Goal: Find specific page/section: Find specific page/section

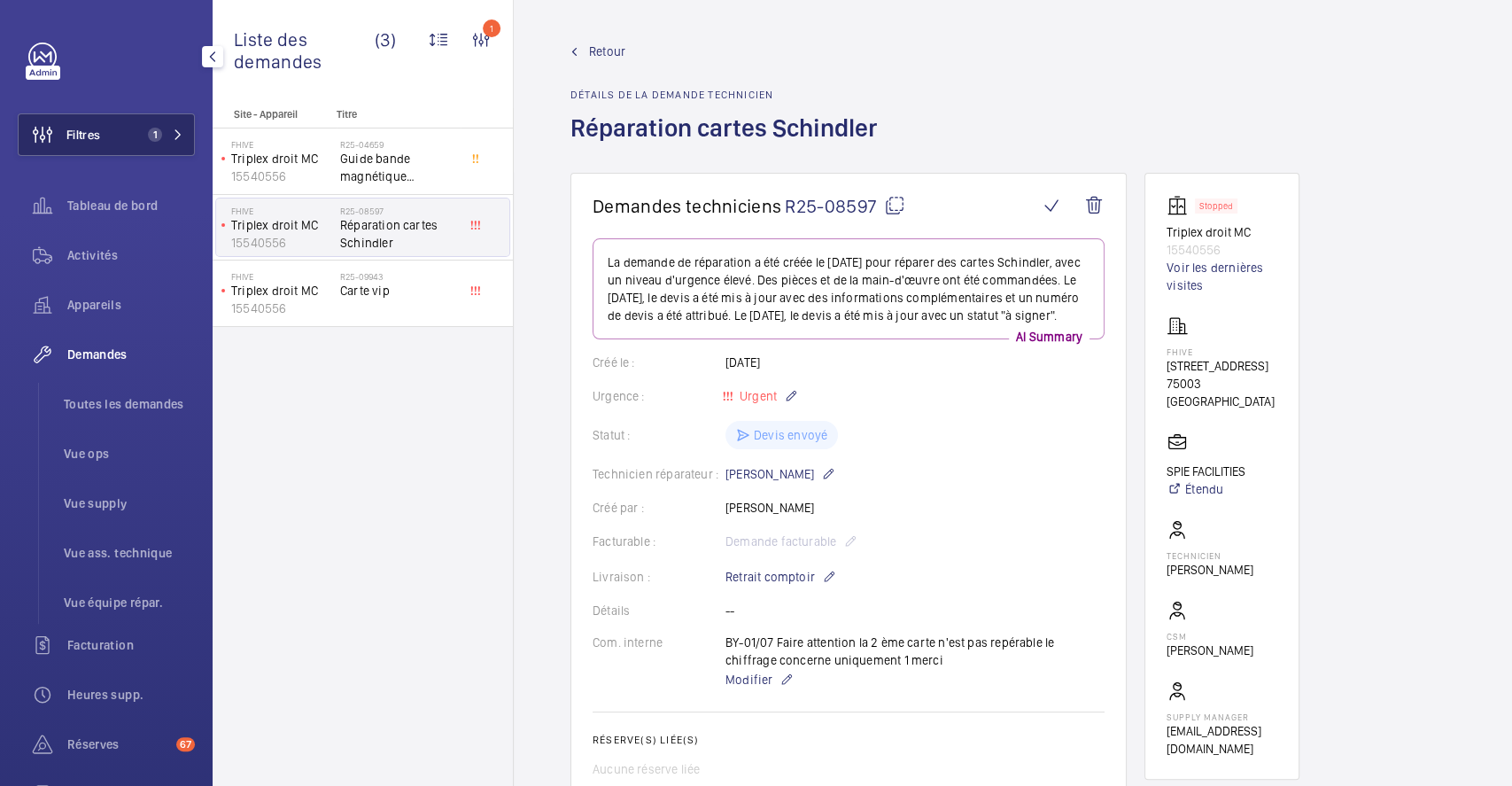
click at [94, 138] on span "Filtres" at bounding box center [83, 134] width 33 height 18
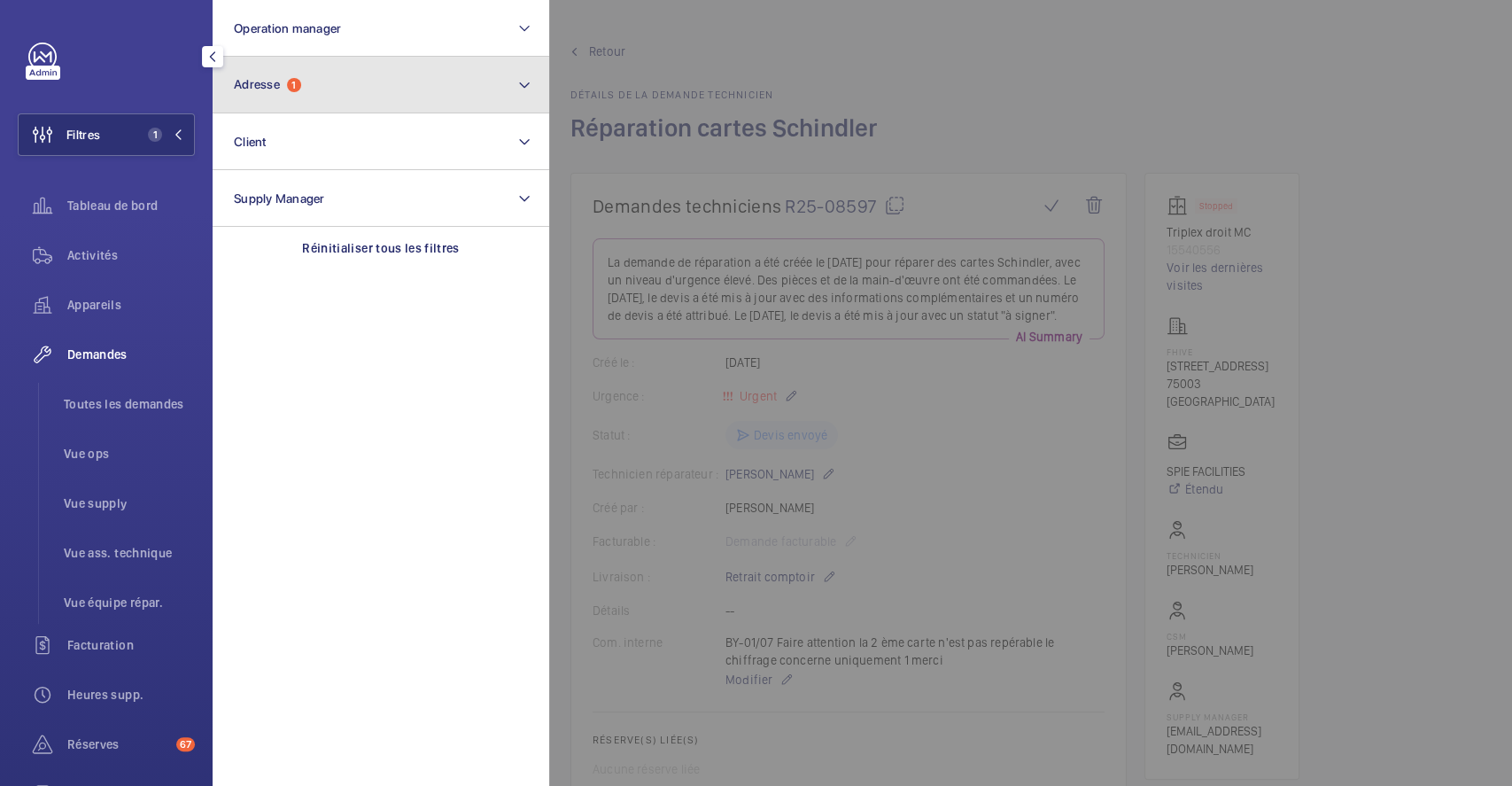
drag, startPoint x: 285, startPoint y: 82, endPoint x: 306, endPoint y: 83, distance: 21.0
click at [286, 82] on span "Adresse 1" at bounding box center [267, 84] width 68 height 15
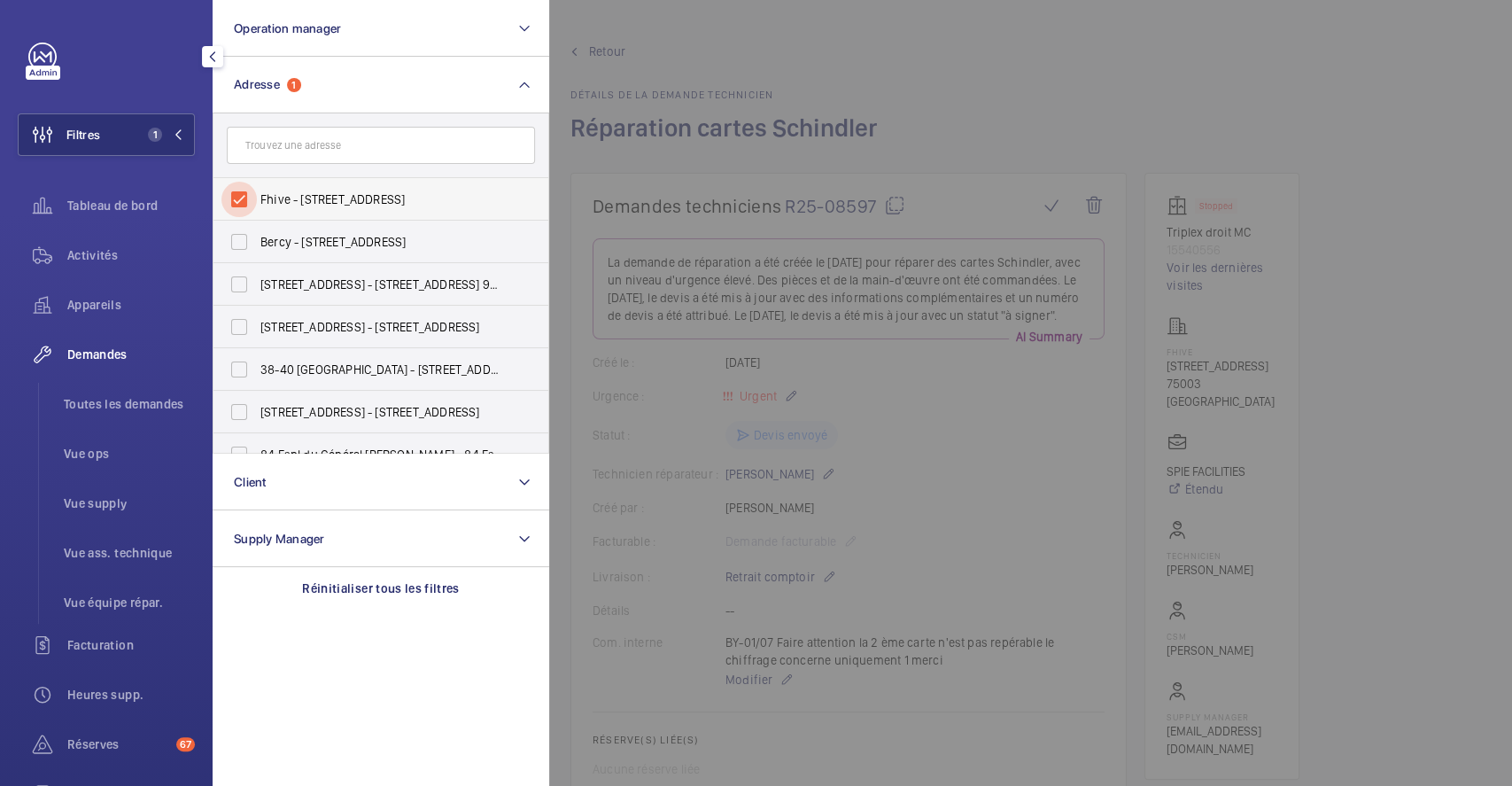
click at [246, 196] on input "Fhive - 5 Rue Charlot, 75003 PARIS, PARIS 75003" at bounding box center [239, 199] width 35 height 35
checkbox input "false"
click at [303, 141] on input "text" at bounding box center [381, 146] width 309 height 37
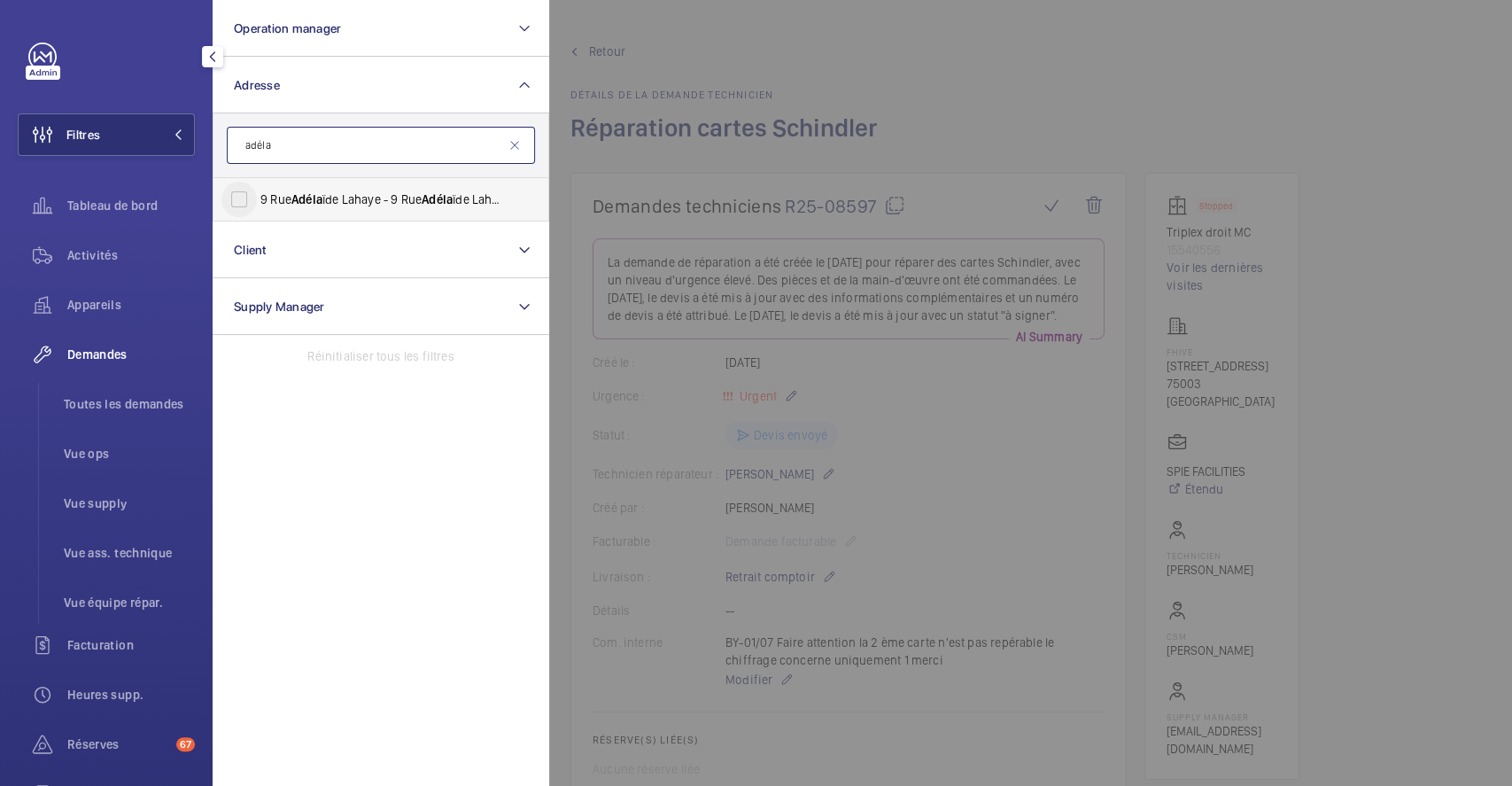
type input "adéla"
click at [247, 204] on input "9 Rue Adéla ïde Lahaye - 9 Rue Adéla ïde Lahaye, BAGNOLET 93170" at bounding box center [239, 199] width 35 height 35
checkbox input "true"
click at [94, 259] on span "Activités" at bounding box center [132, 255] width 128 height 18
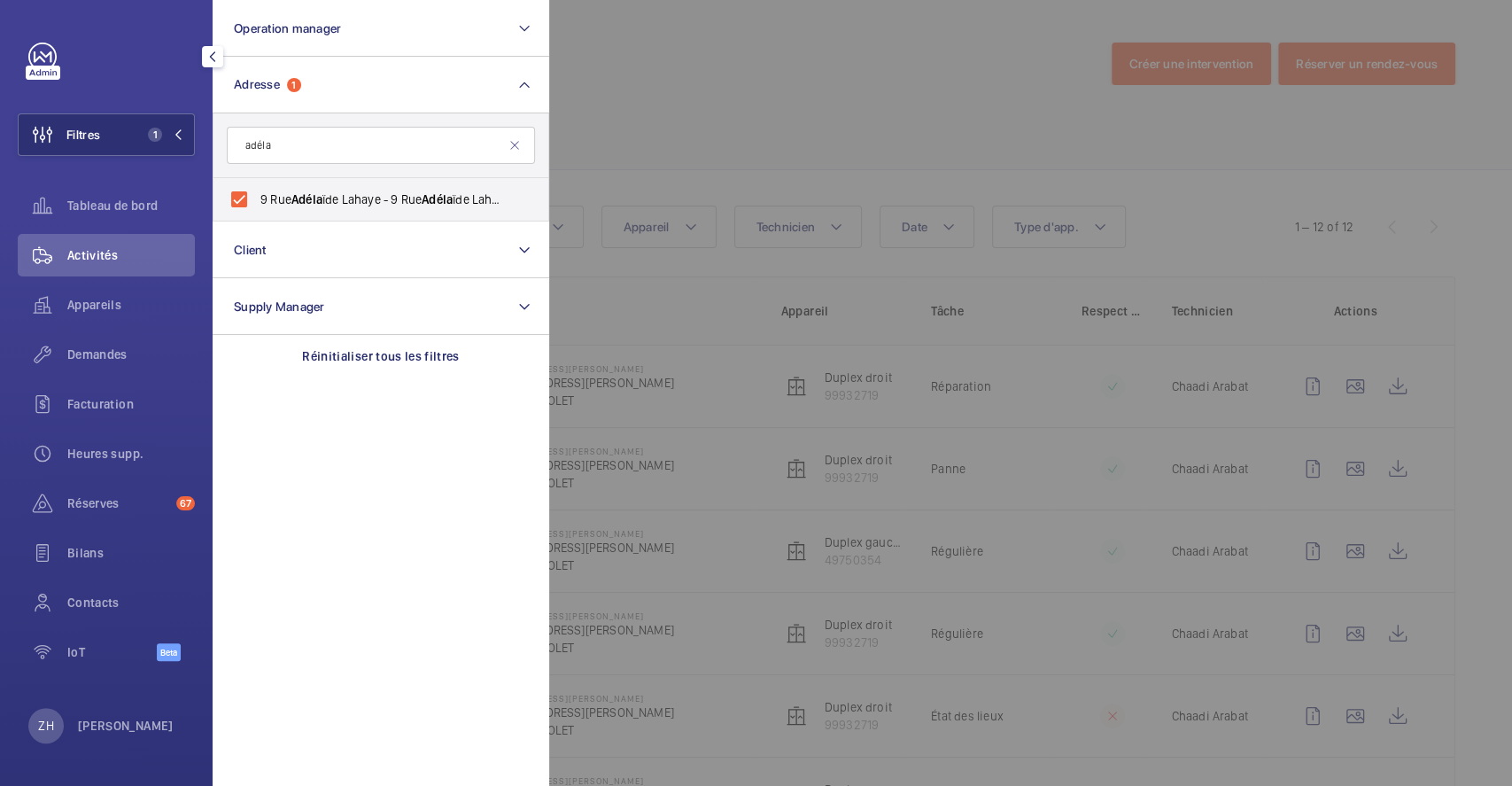
click at [1069, 414] on div at bounding box center [1305, 393] width 1512 height 786
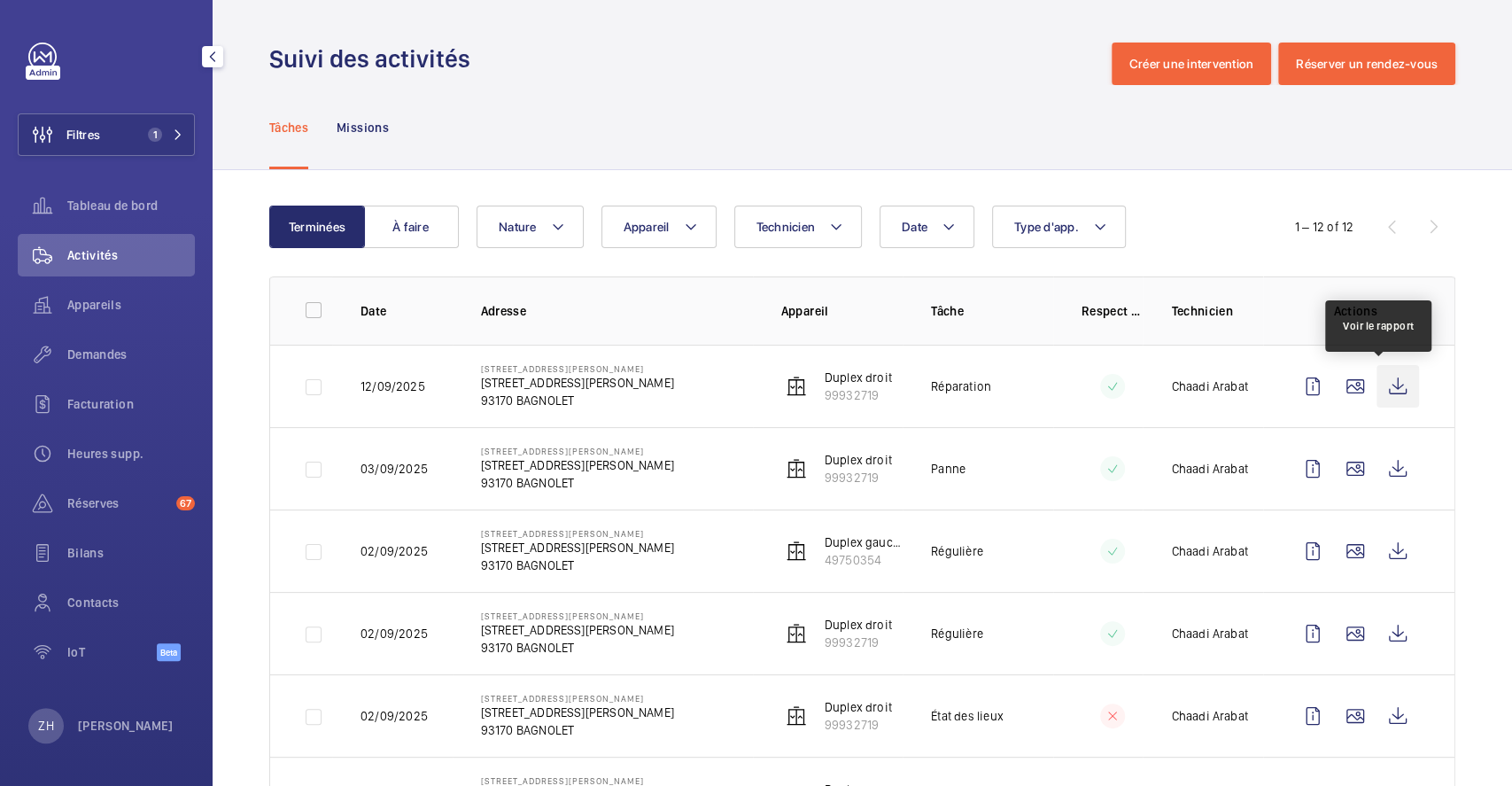
click at [1380, 376] on wm-front-icon-button at bounding box center [1398, 387] width 43 height 43
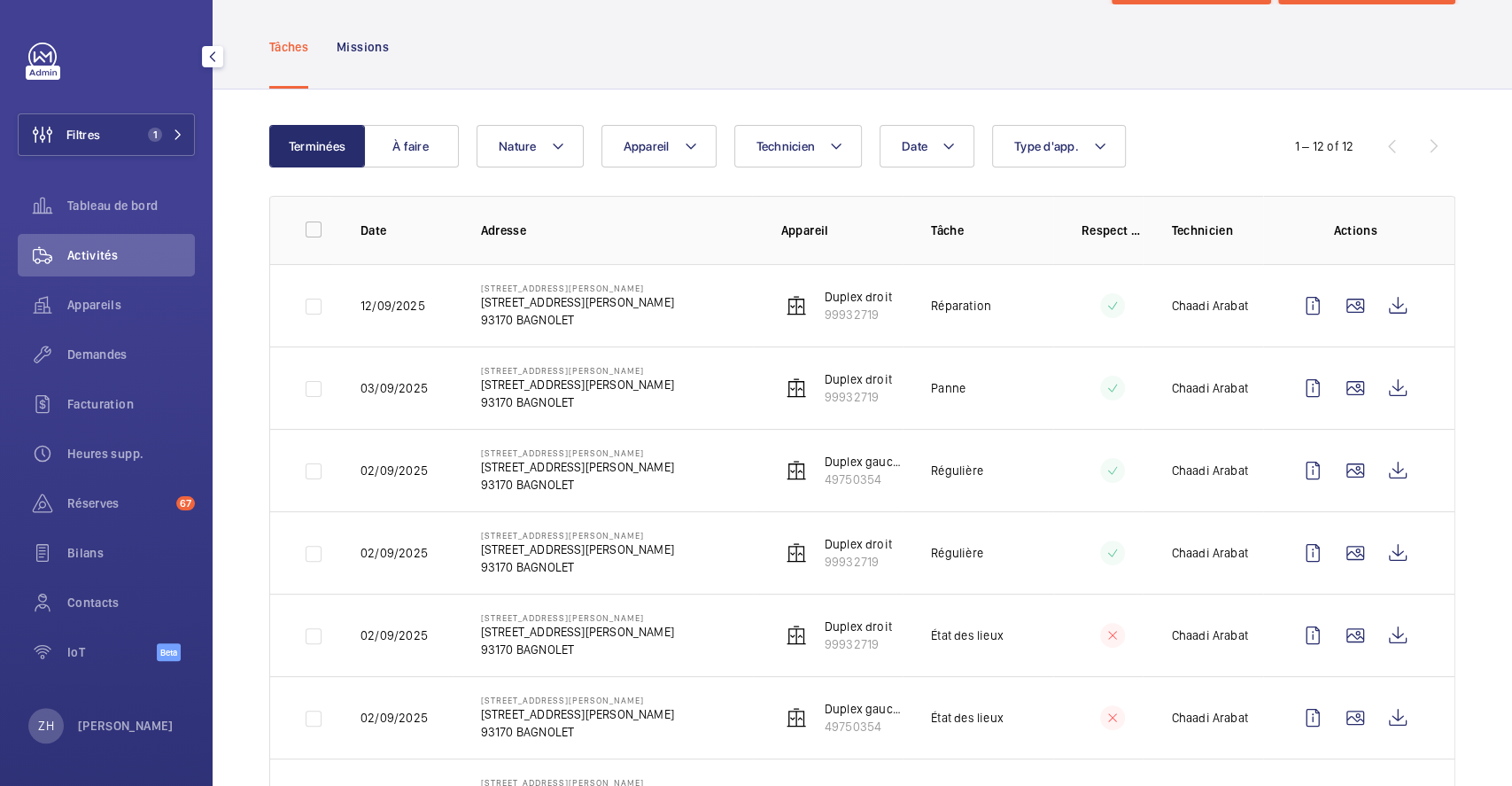
scroll to position [118, 0]
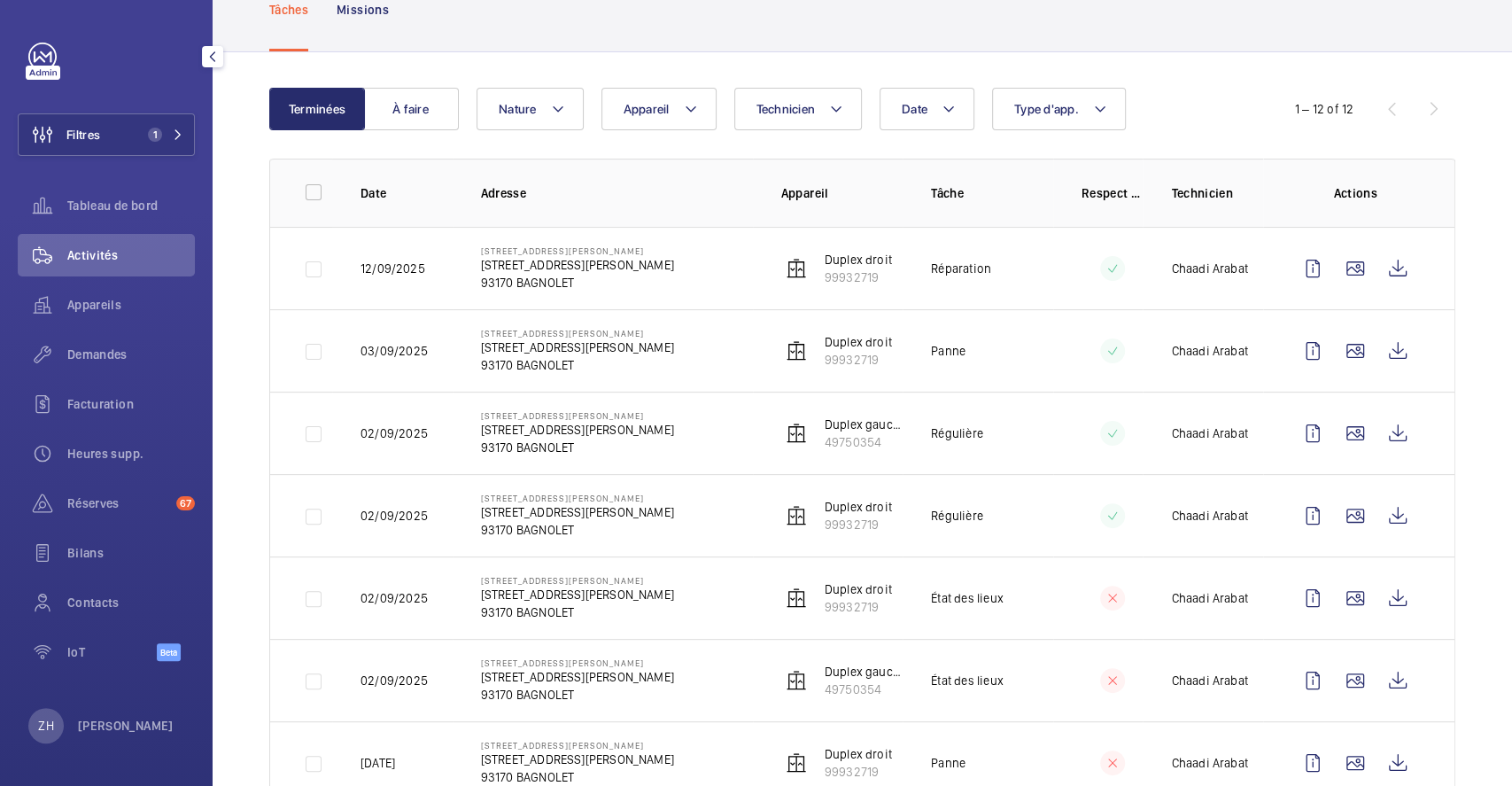
click at [1486, 80] on div "Terminées À faire Date Technicien Appareil Type d'app. Nature 1 – 12 of 12 Date…" at bounding box center [862, 655] width 1300 height 1207
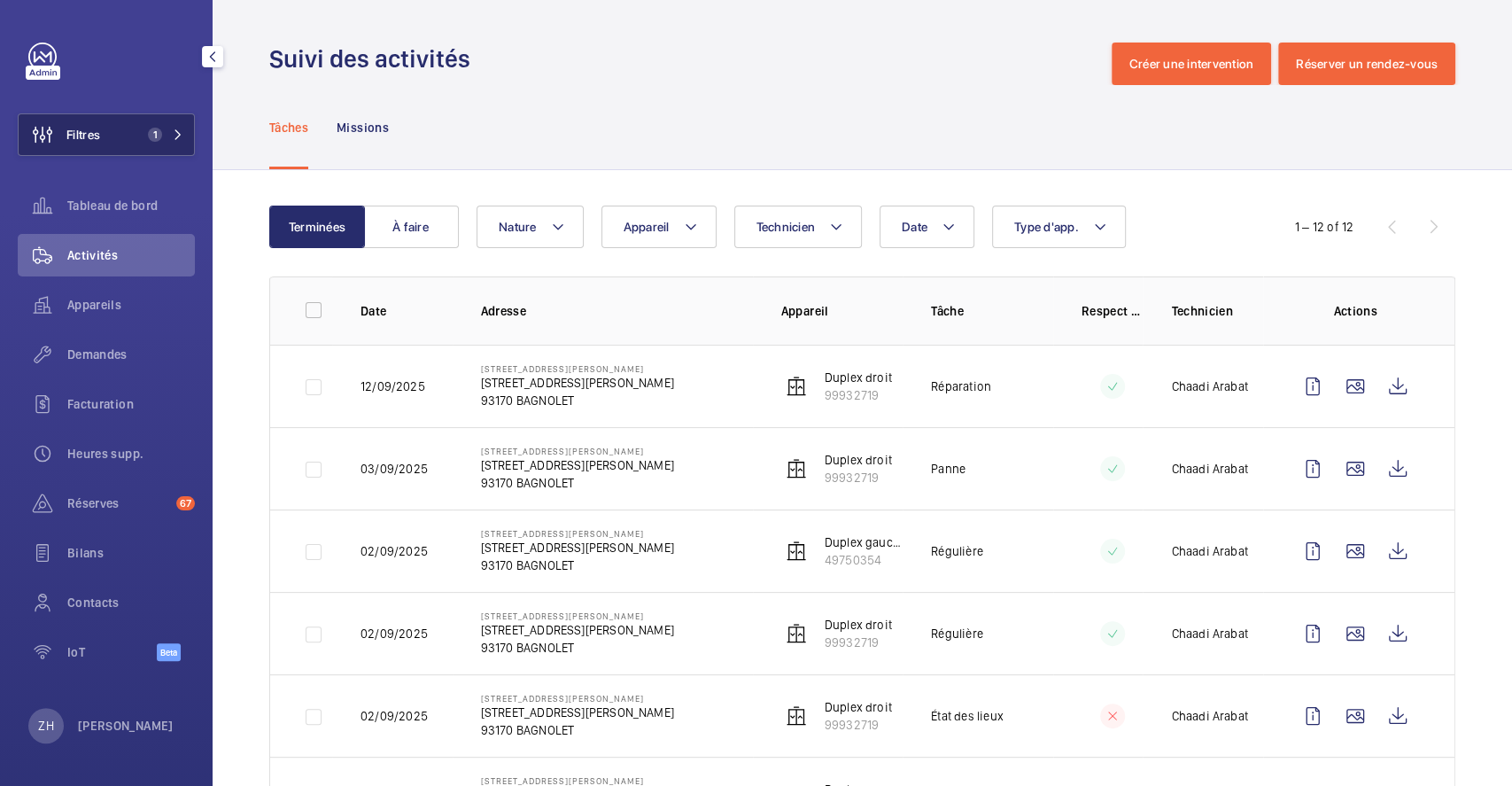
click at [120, 145] on button "Filtres 1" at bounding box center [106, 134] width 177 height 43
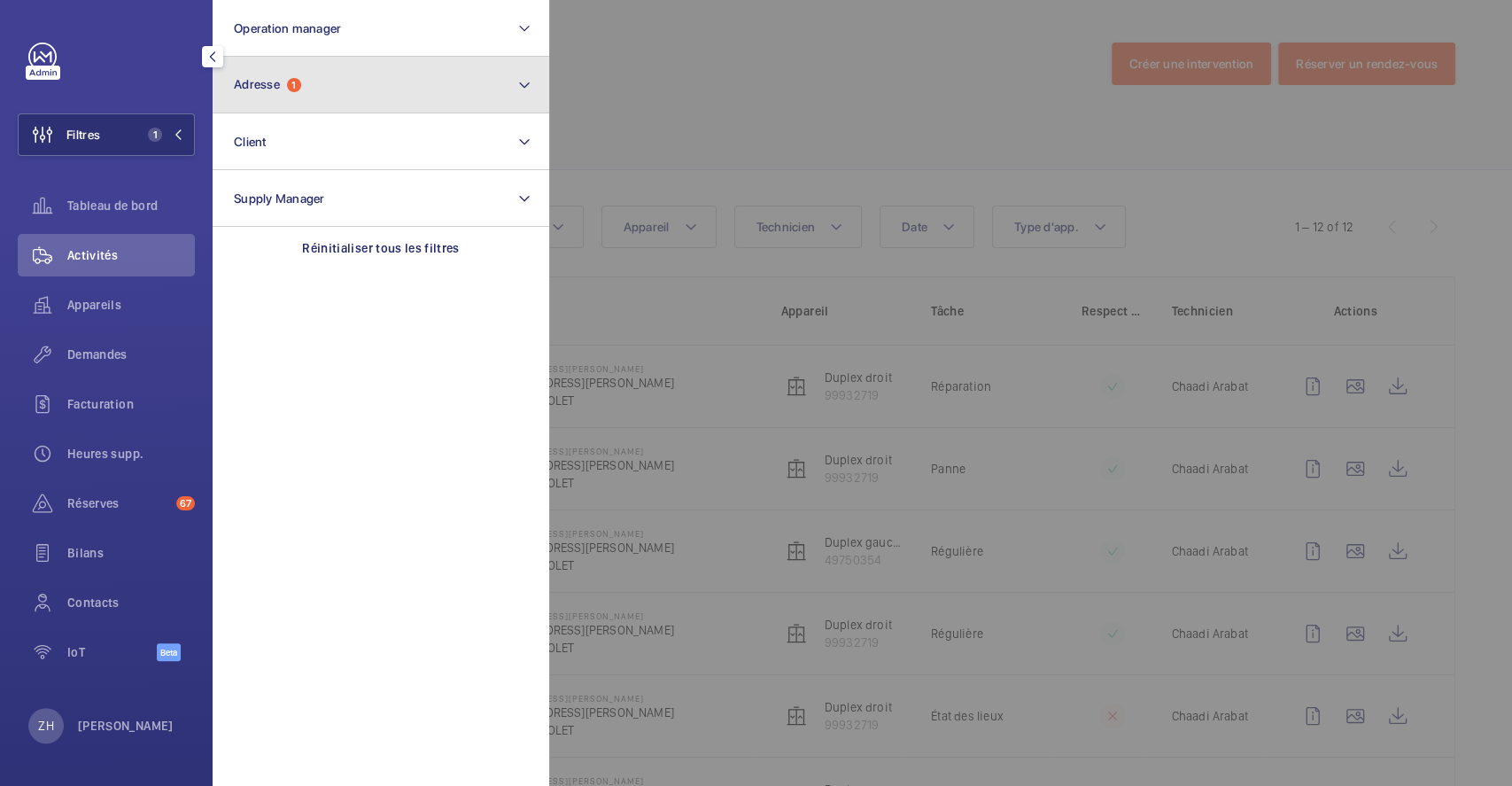
click at [341, 81] on button "Adresse 1" at bounding box center [380, 84] width 336 height 57
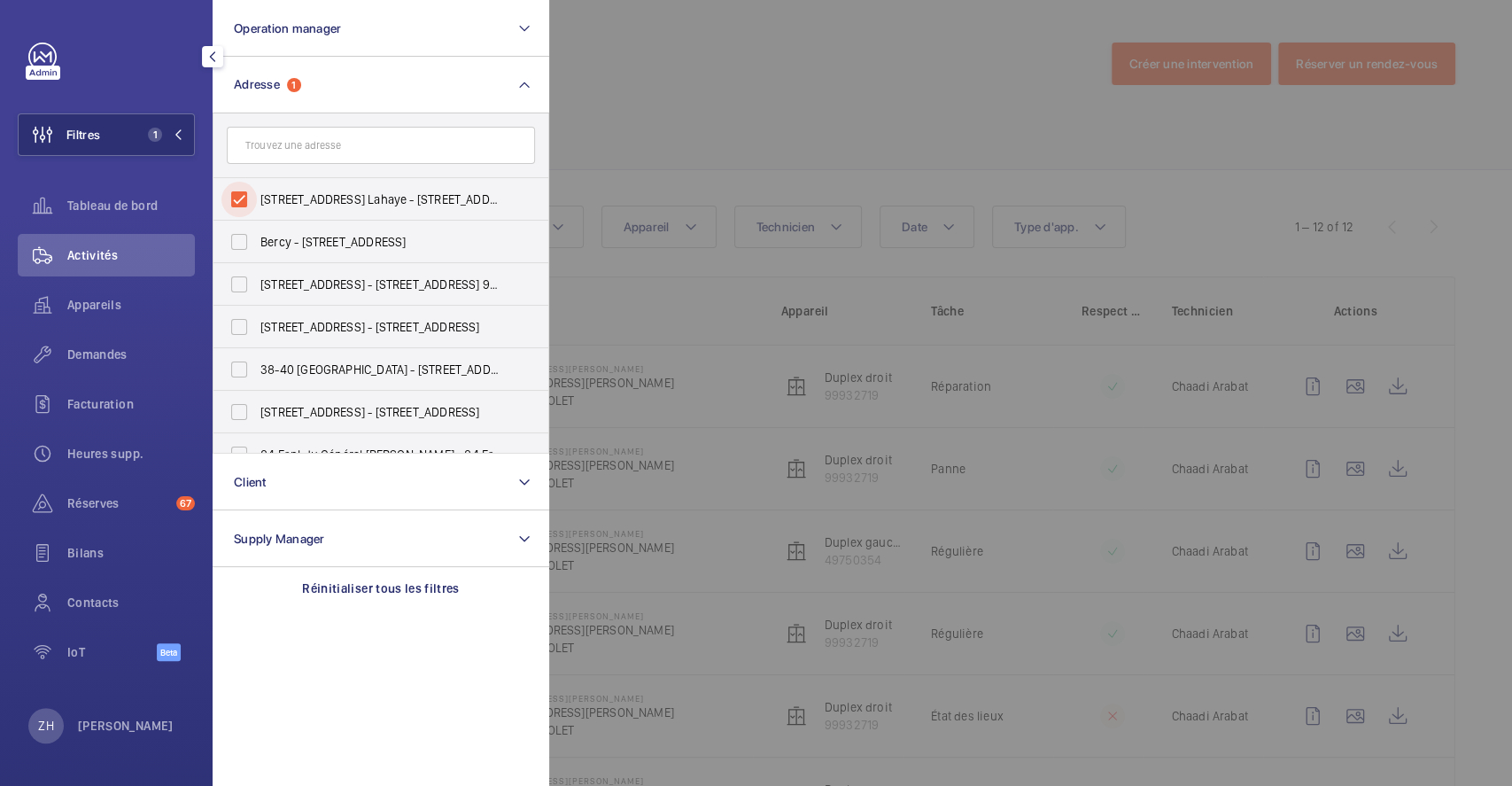
drag, startPoint x: 245, startPoint y: 189, endPoint x: 320, endPoint y: 163, distance: 79.4
click at [246, 188] on input "[STREET_ADDRESS] Lahaye - [STREET_ADDRESS][PERSON_NAME]" at bounding box center [239, 199] width 35 height 35
checkbox input "false"
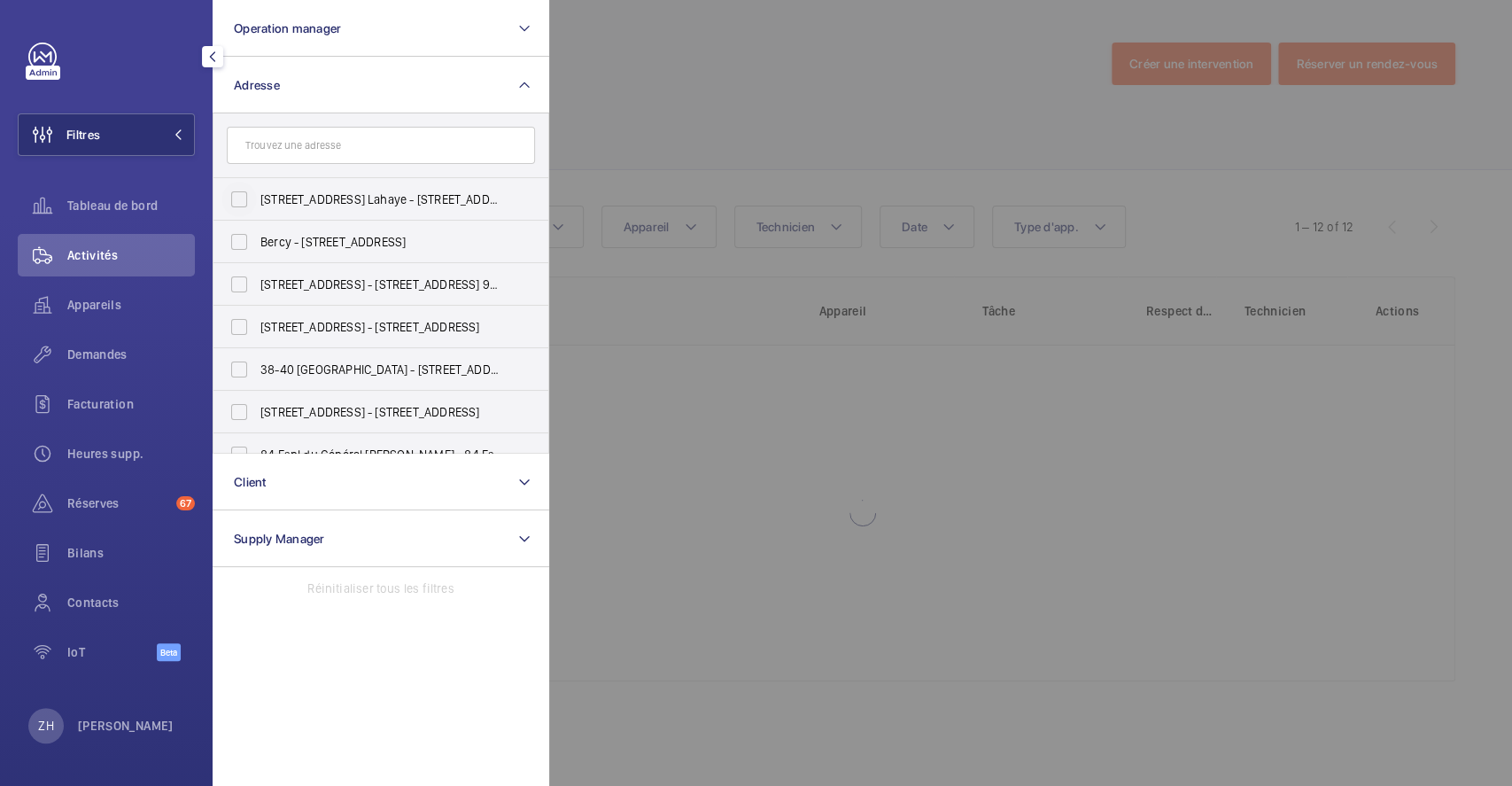
click at [772, 49] on div at bounding box center [1305, 393] width 1512 height 786
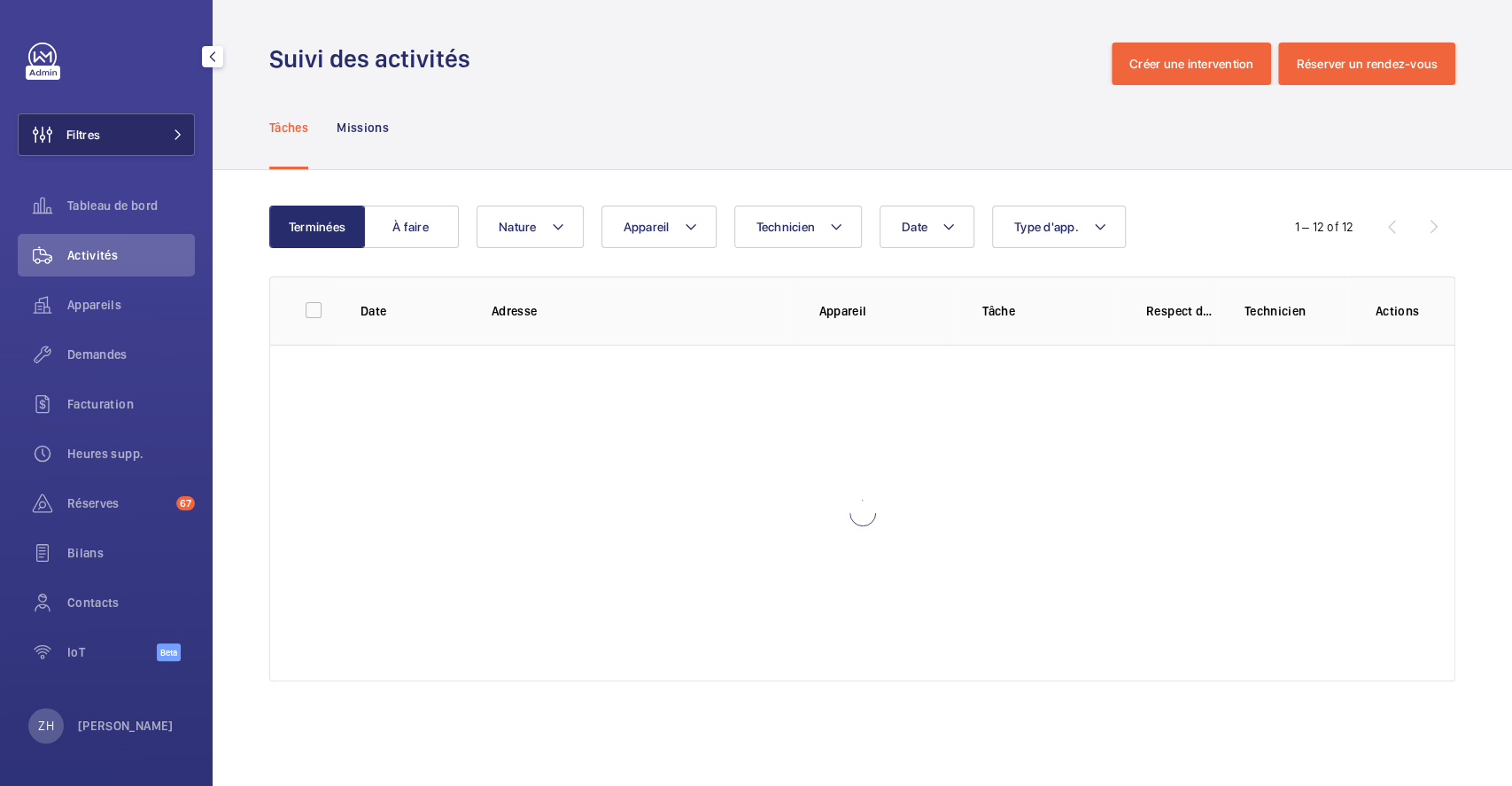
click at [106, 129] on button "Filtres" at bounding box center [106, 134] width 177 height 43
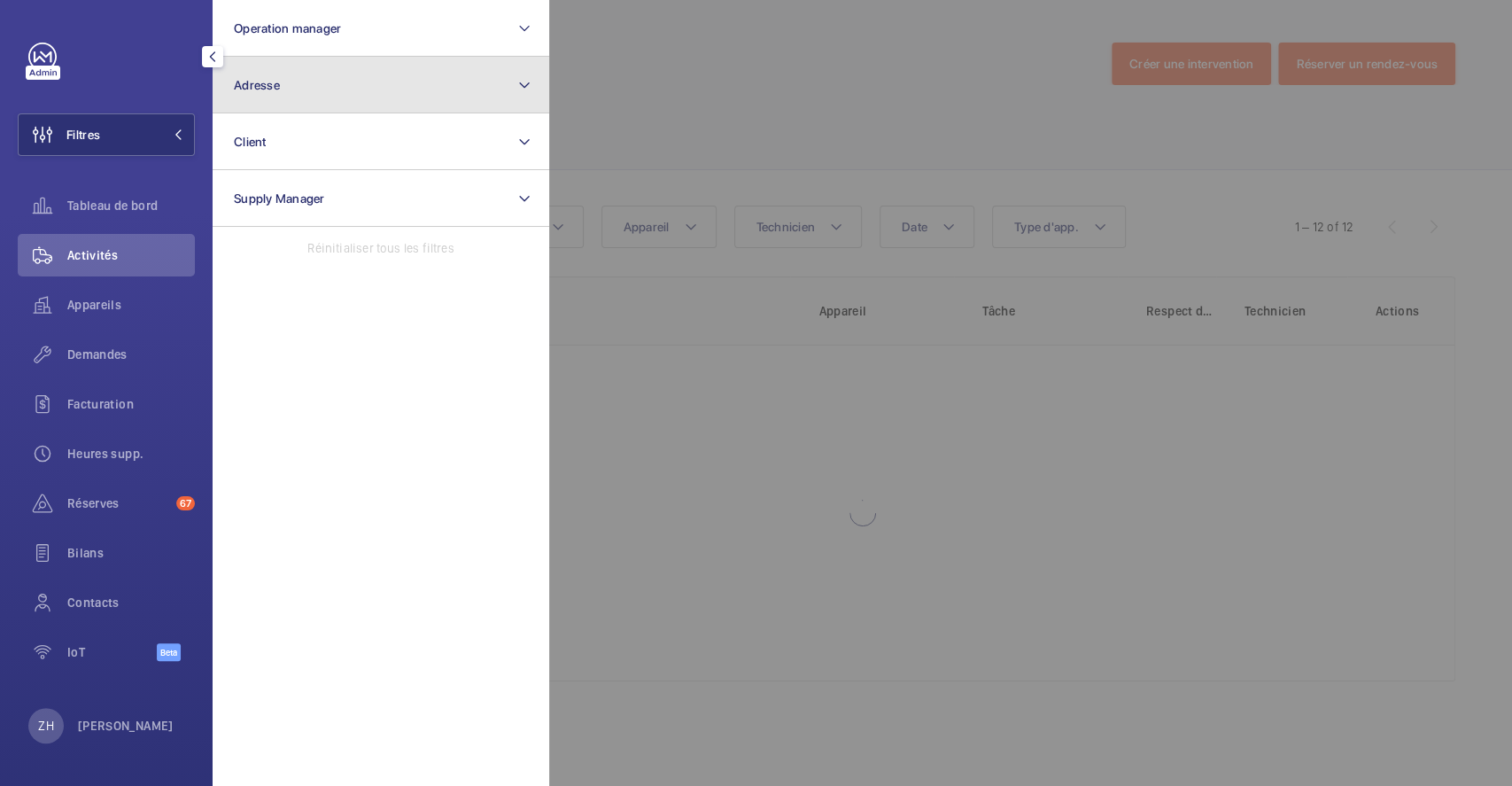
click at [297, 82] on button "Adresse" at bounding box center [380, 84] width 336 height 57
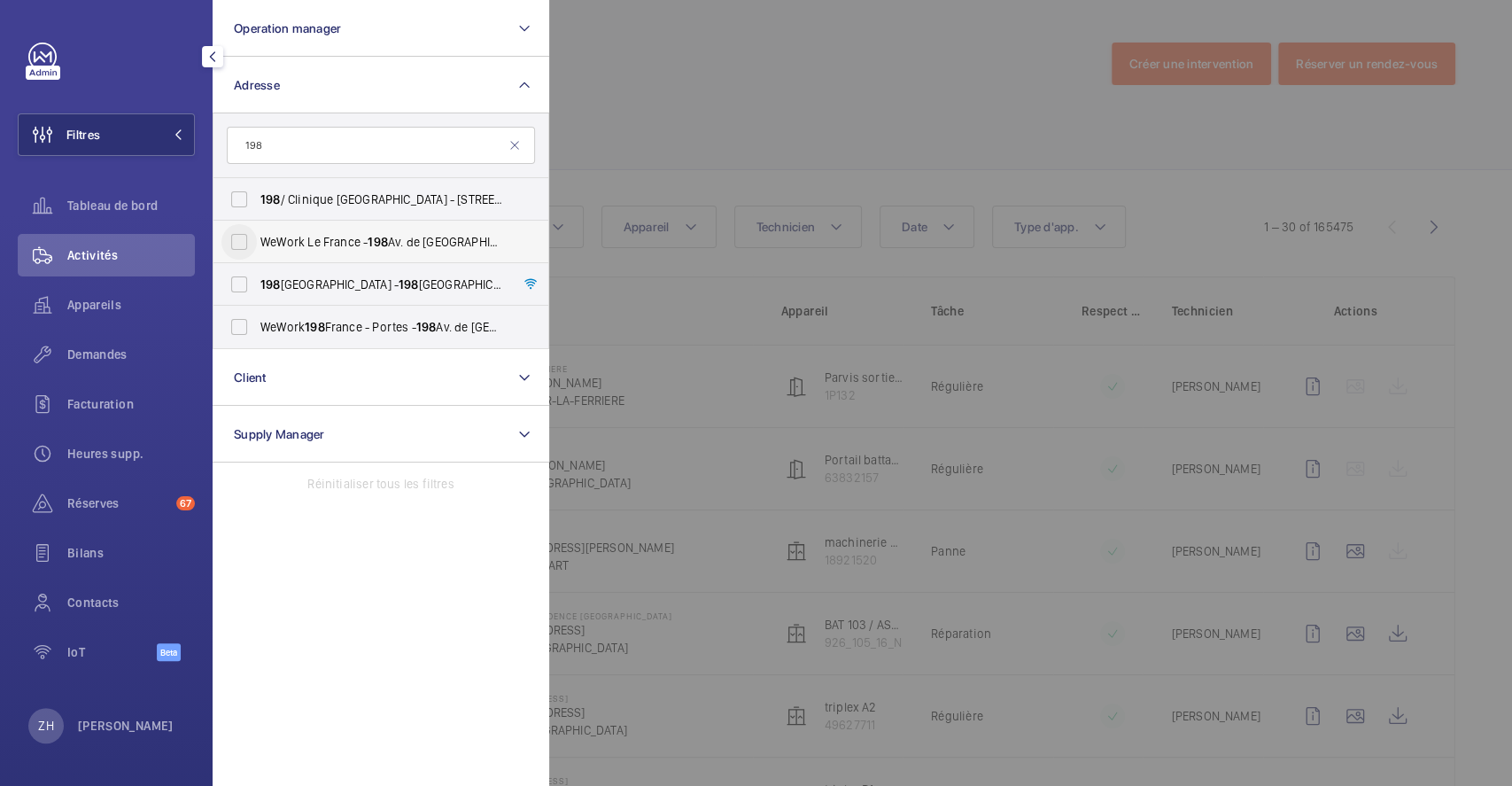
type input "198"
click at [245, 234] on input "WeWork Le France - 198 Av. de [GEOGRAPHIC_DATA], [GEOGRAPHIC_DATA] 75013" at bounding box center [239, 242] width 35 height 35
click at [232, 237] on input "WeWork Le France - 198 Av. de [GEOGRAPHIC_DATA], [GEOGRAPHIC_DATA] 75013" at bounding box center [239, 242] width 35 height 35
checkbox input "false"
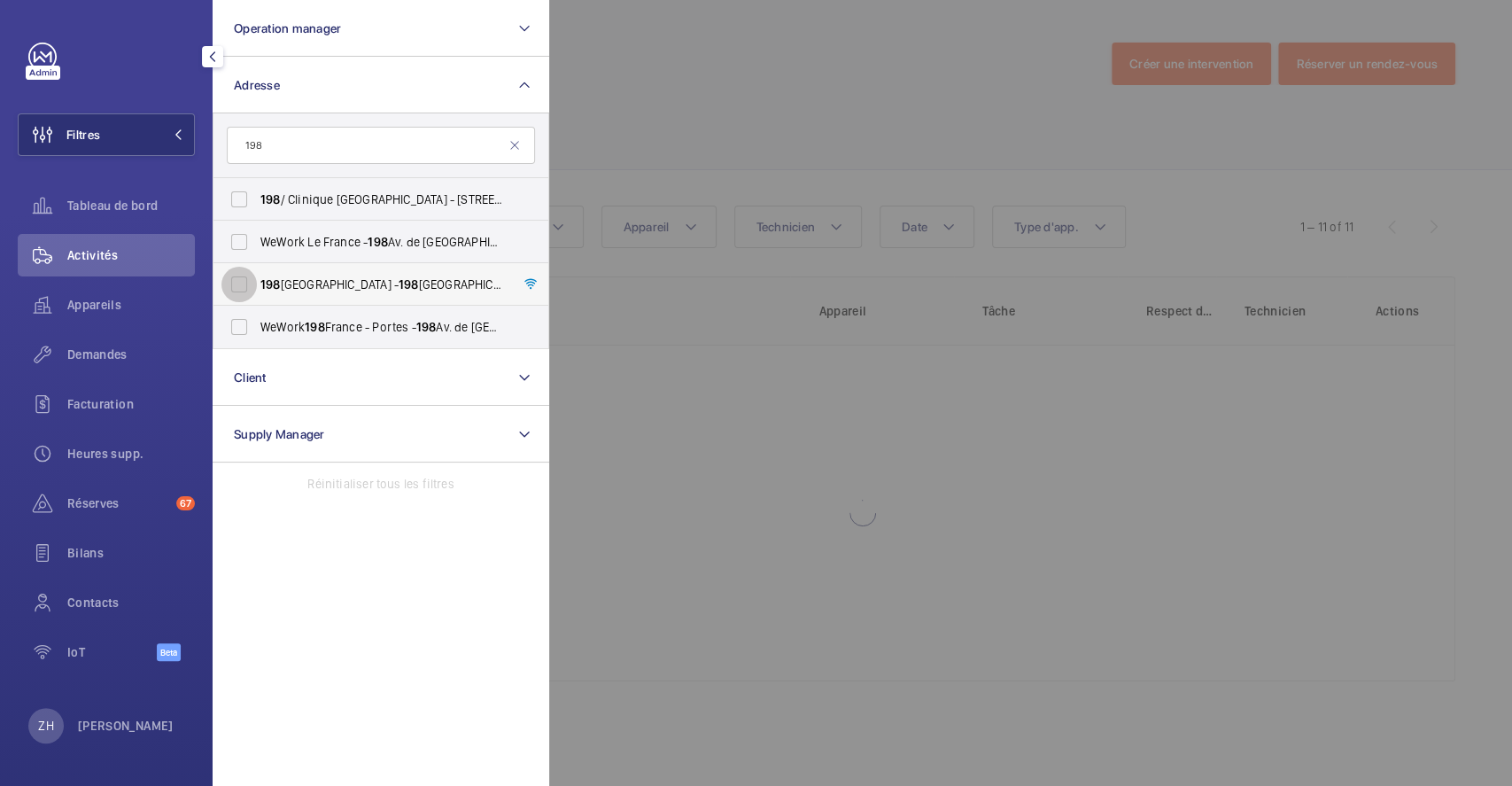
click at [233, 294] on input "[STREET_ADDRESS] - [STREET_ADDRESS]" at bounding box center [239, 285] width 35 height 35
checkbox input "true"
click at [701, 107] on div at bounding box center [1305, 393] width 1512 height 786
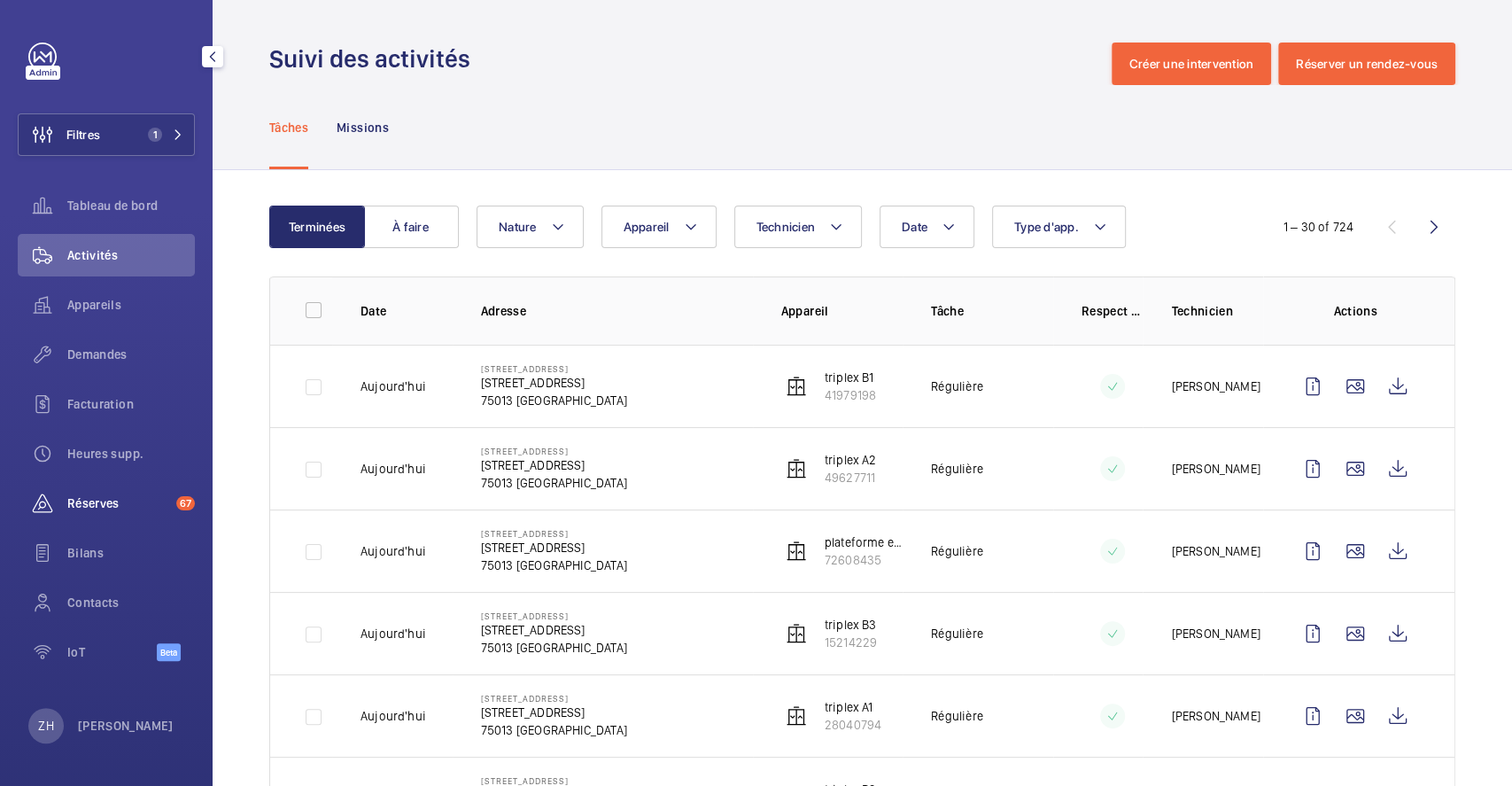
click at [105, 498] on span "Réserves" at bounding box center [119, 502] width 102 height 18
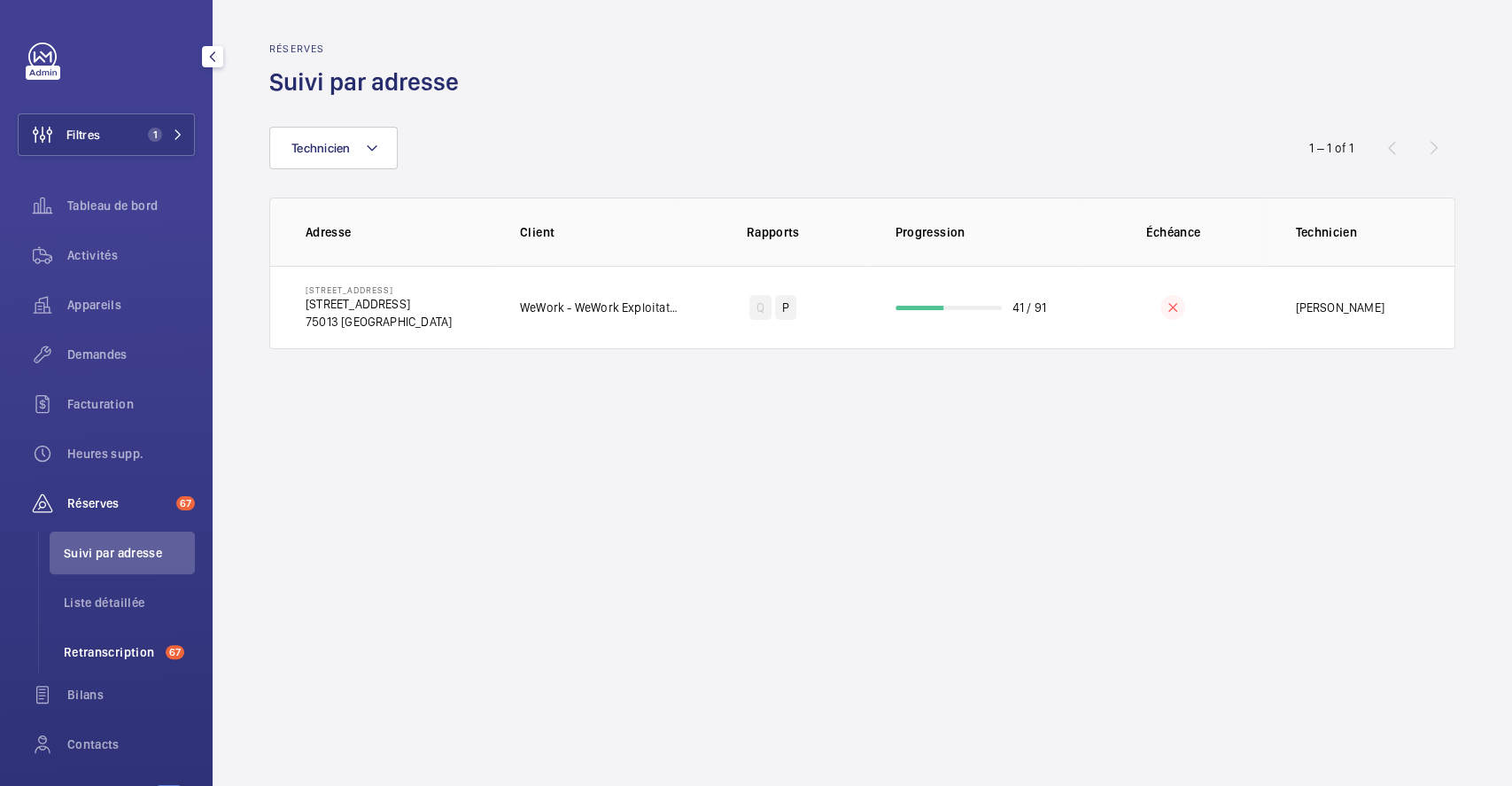
click at [110, 641] on li "Retranscription 67" at bounding box center [122, 653] width 145 height 43
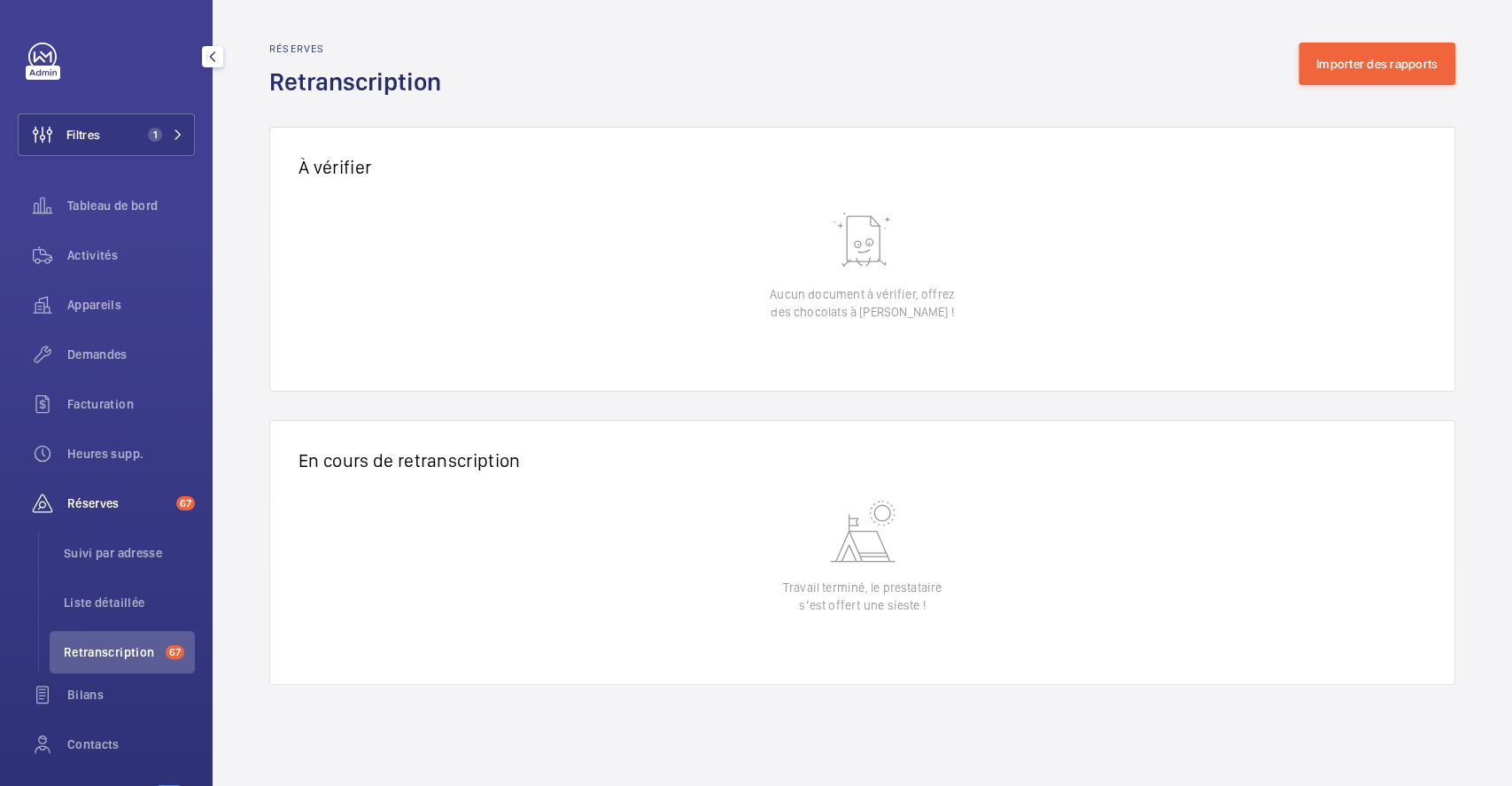
click at [128, 501] on span "Réserves" at bounding box center [119, 502] width 102 height 18
click at [111, 497] on span "Réserves" at bounding box center [119, 502] width 102 height 18
click at [121, 495] on span "Réserves" at bounding box center [119, 502] width 102 height 18
click at [114, 594] on span "Liste détaillée" at bounding box center [129, 602] width 131 height 18
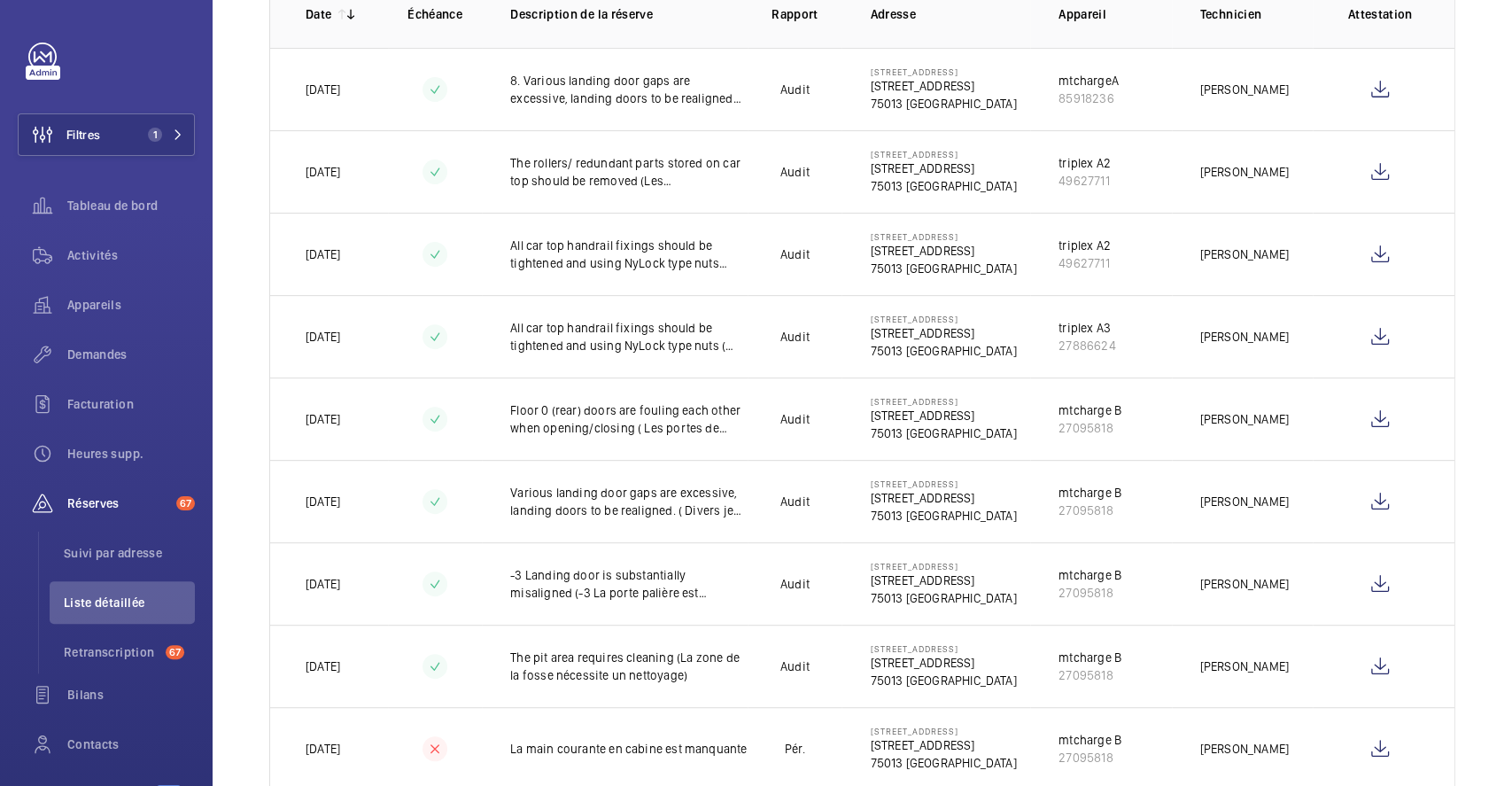
scroll to position [118, 0]
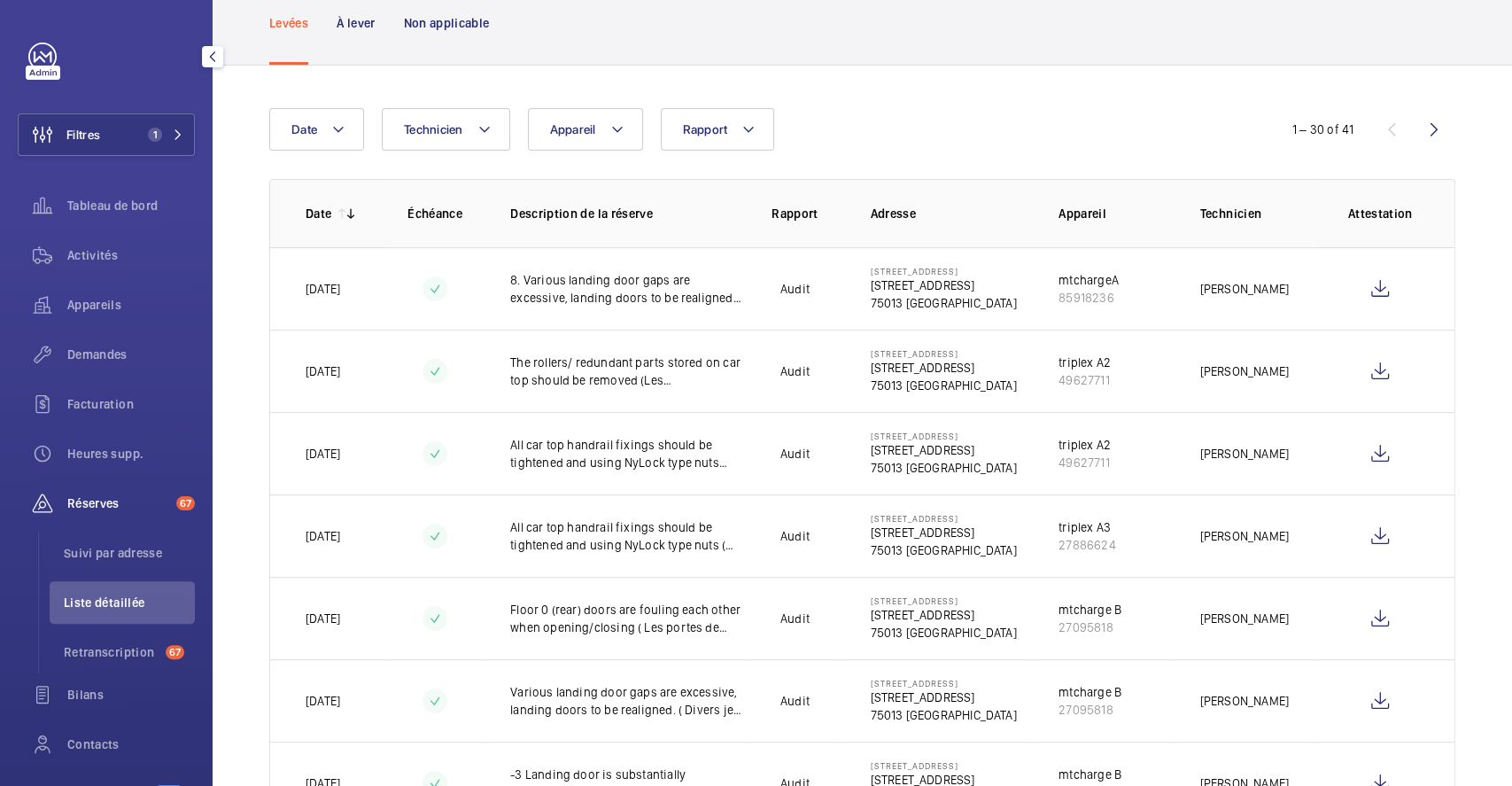
click at [94, 505] on span "Réserves" at bounding box center [119, 502] width 102 height 18
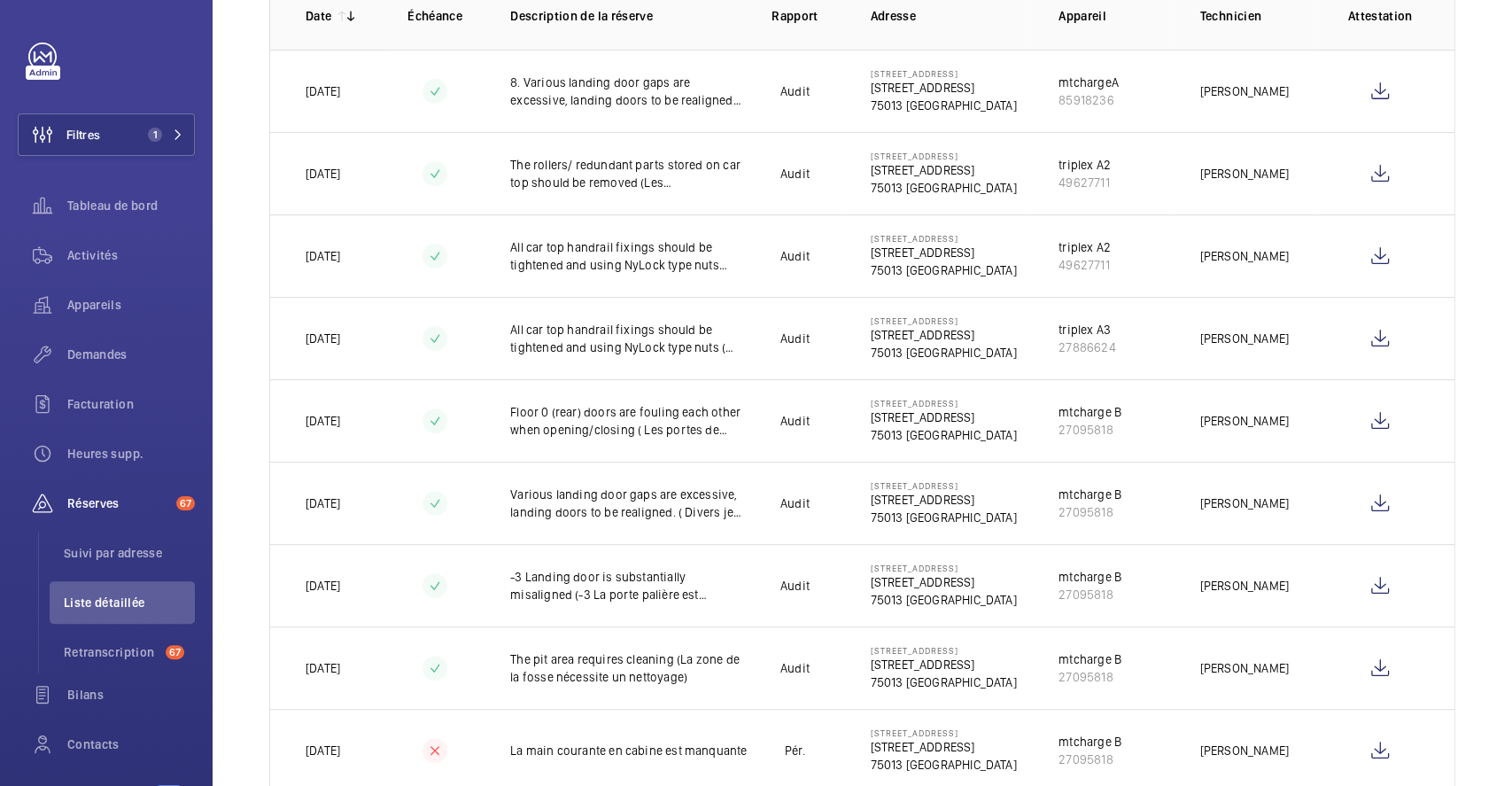
scroll to position [319, 0]
